Goal: Information Seeking & Learning: Learn about a topic

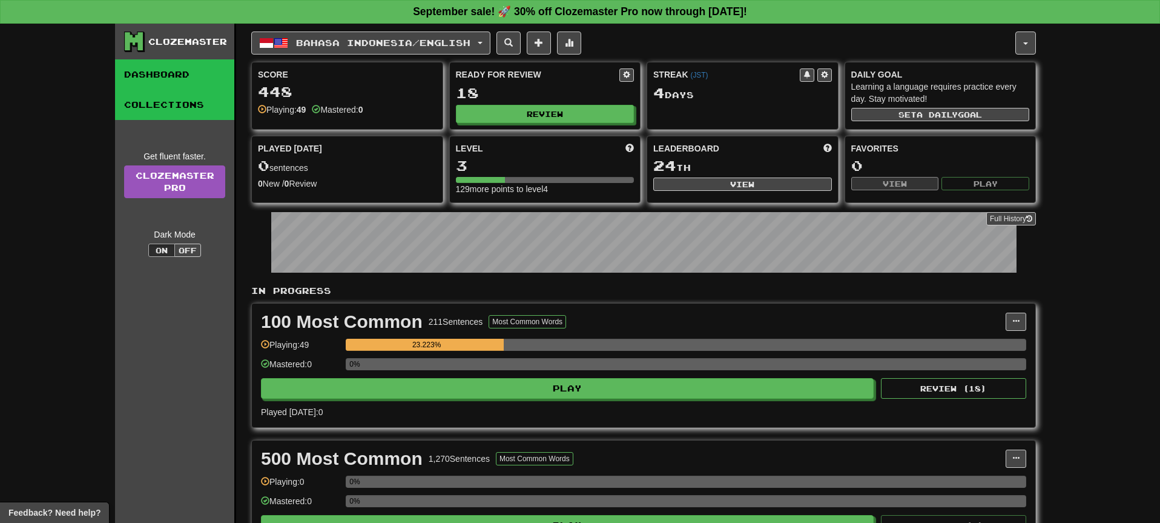
click at [156, 104] on link "Collections" at bounding box center [174, 105] width 119 height 30
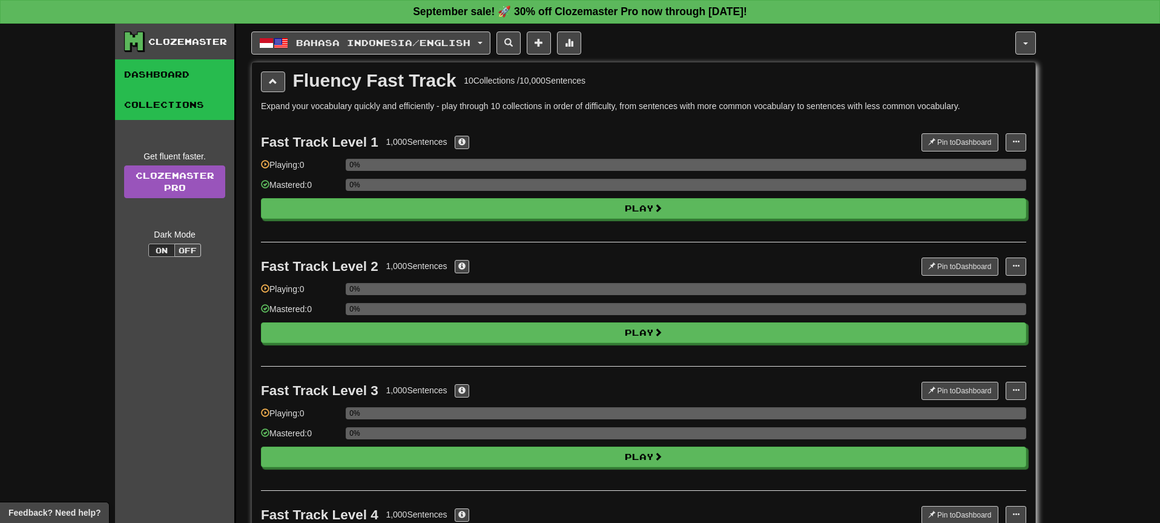
click at [174, 77] on link "Dashboard" at bounding box center [174, 74] width 119 height 30
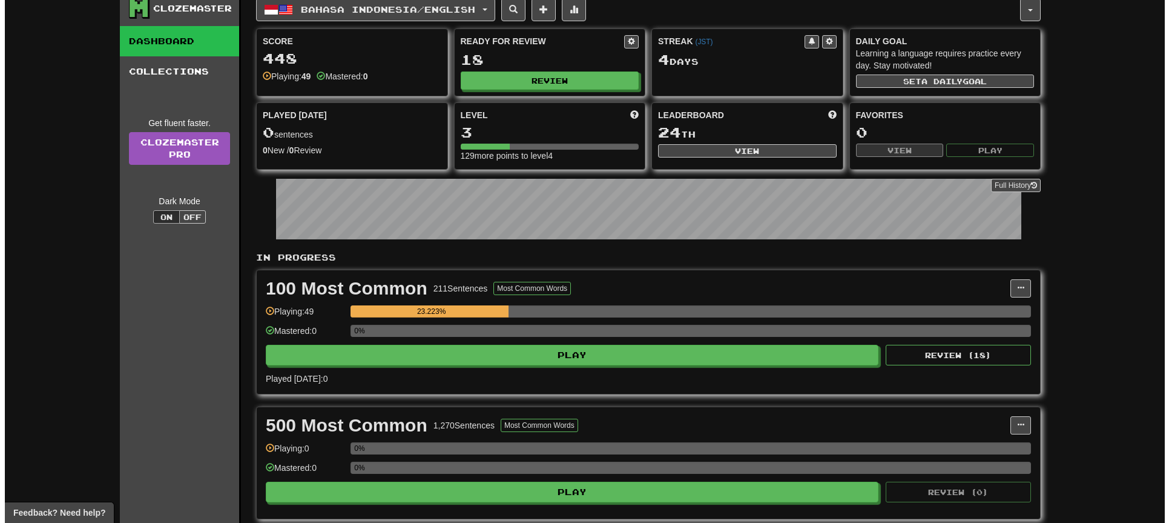
scroll to position [219, 0]
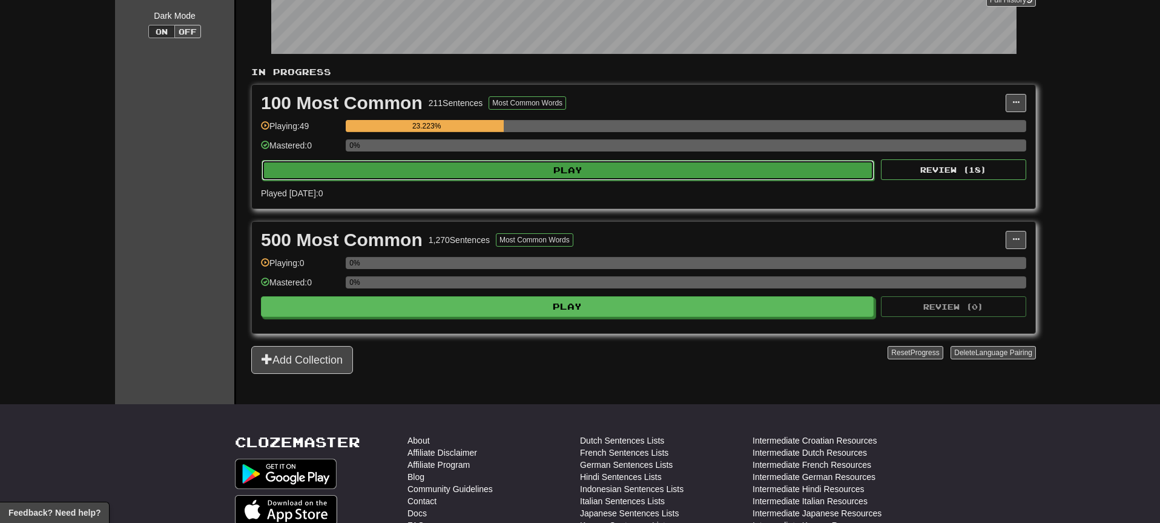
click at [544, 176] on button "Play" at bounding box center [568, 170] width 613 height 21
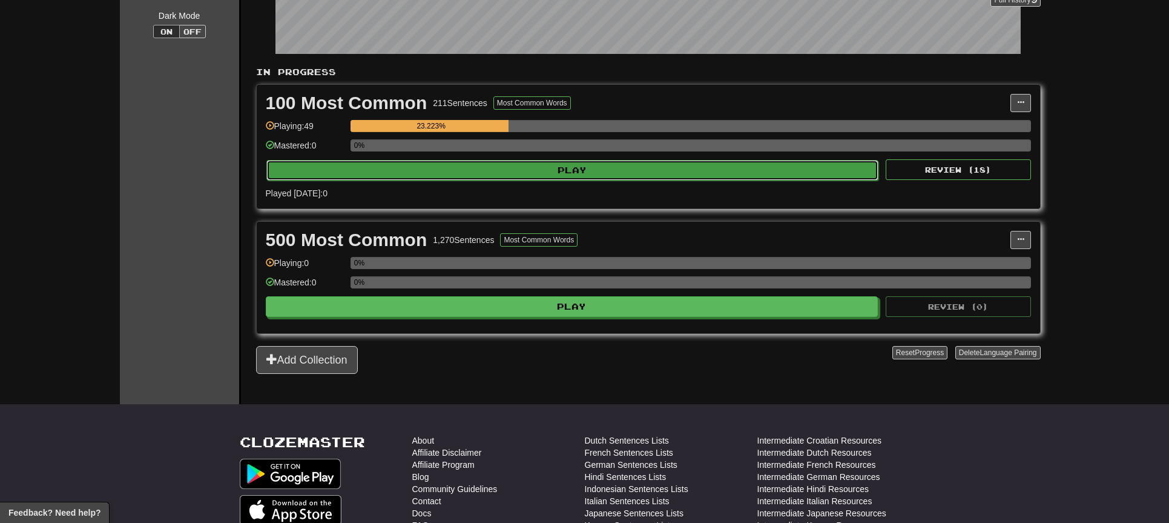
select select "**"
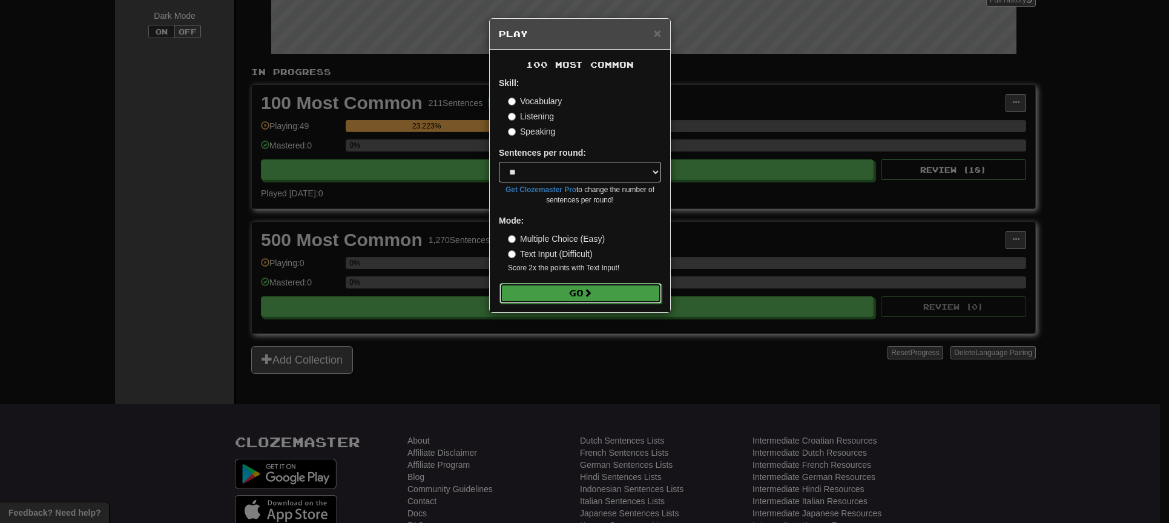
click at [570, 296] on button "Go" at bounding box center [581, 293] width 162 height 21
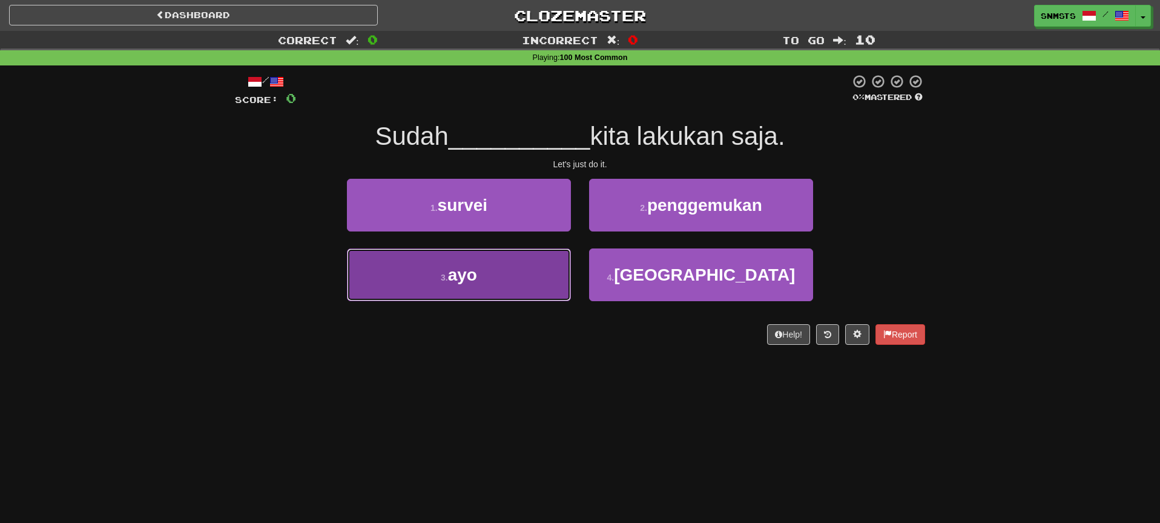
click at [532, 283] on button "3 . ayo" at bounding box center [459, 274] width 224 height 53
